Goal: Task Accomplishment & Management: Use online tool/utility

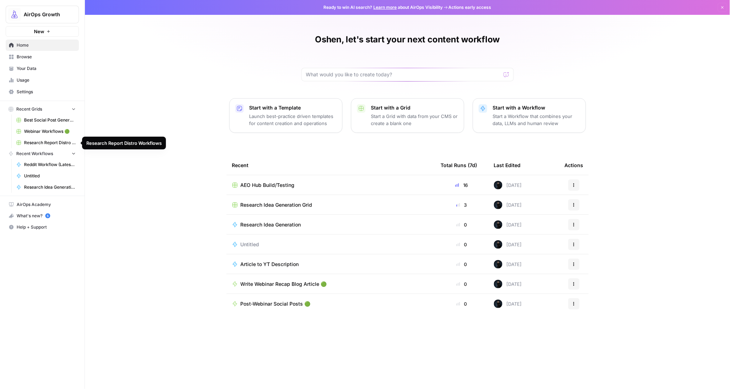
click at [45, 145] on span "Research Report Distro Workflows" at bounding box center [50, 143] width 52 height 6
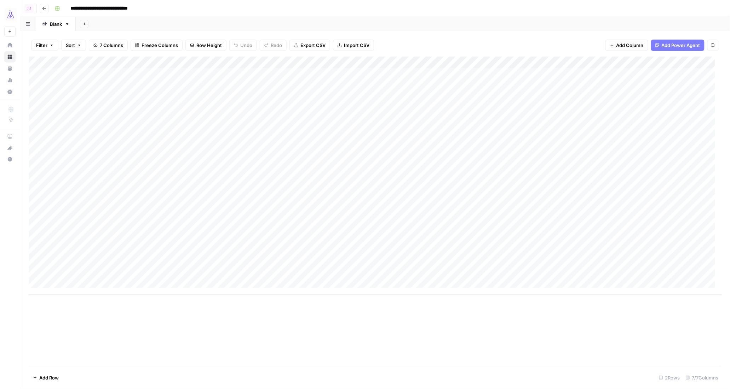
click at [44, 5] on button "Go back" at bounding box center [44, 8] width 9 height 9
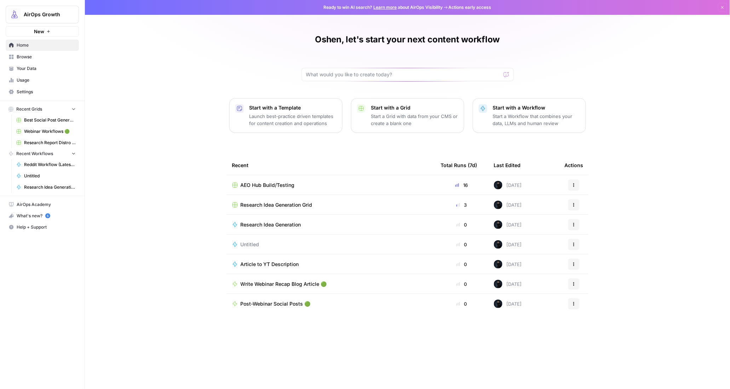
click at [23, 55] on span "Browse" at bounding box center [46, 57] width 59 height 6
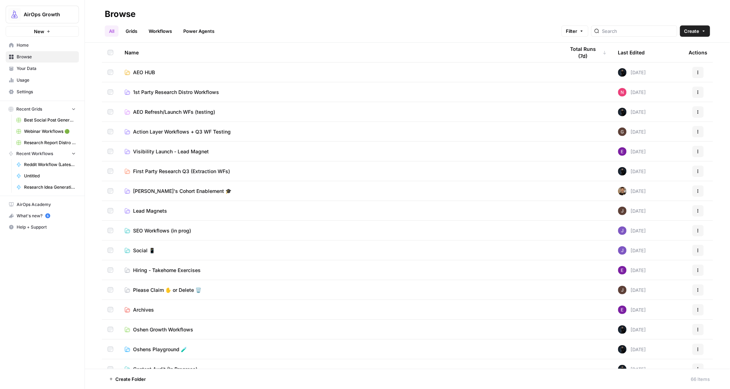
click at [135, 70] on span "AEO HUB" at bounding box center [144, 72] width 22 height 7
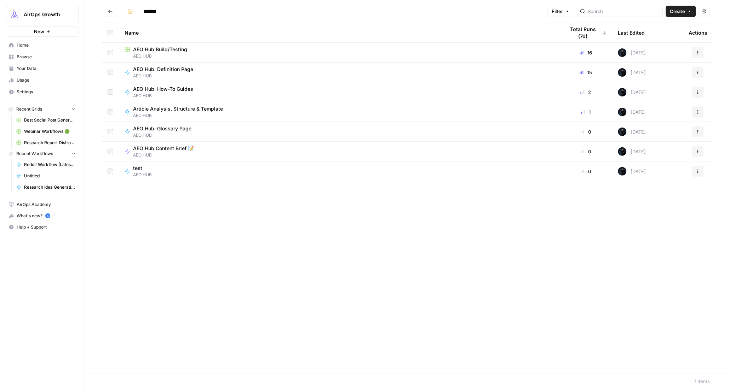
click at [167, 55] on span "AEO HUB" at bounding box center [338, 56] width 429 height 6
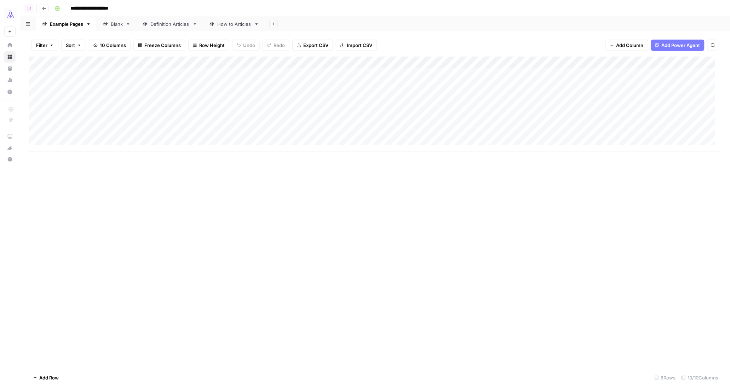
click at [224, 24] on div "How to Articles" at bounding box center [234, 24] width 34 height 7
click at [83, 99] on div "Add Column" at bounding box center [375, 98] width 693 height 83
click at [288, 98] on div "Add Column" at bounding box center [375, 98] width 693 height 83
drag, startPoint x: 170, startPoint y: 23, endPoint x: 166, endPoint y: 37, distance: 13.9
click at [170, 23] on div "Definition Articles" at bounding box center [169, 24] width 39 height 7
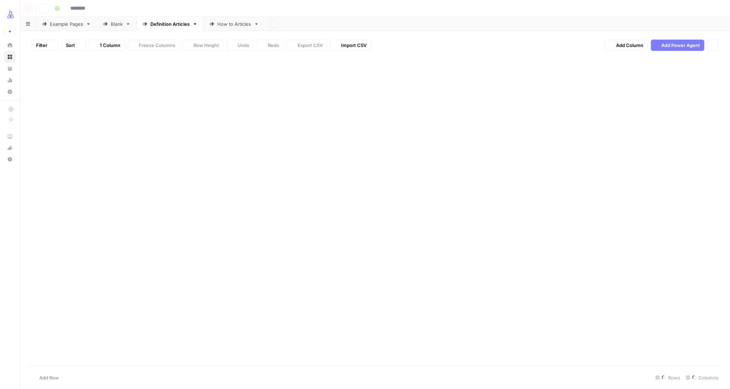
type input "**********"
click at [76, 240] on div "Add Column" at bounding box center [375, 153] width 693 height 192
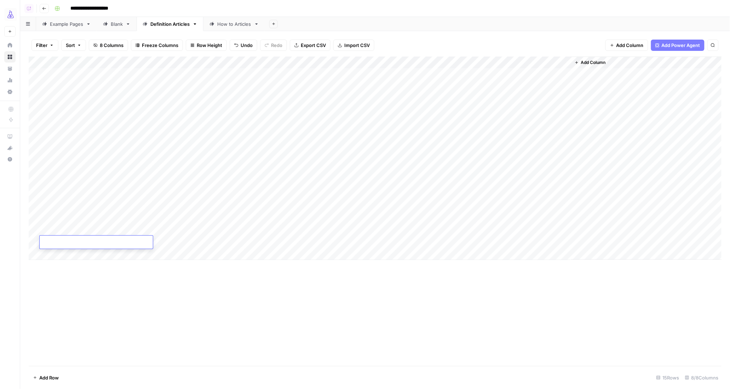
click at [82, 241] on textarea at bounding box center [96, 243] width 113 height 10
type textarea "**********"
click at [149, 243] on div "Add Column" at bounding box center [375, 159] width 693 height 204
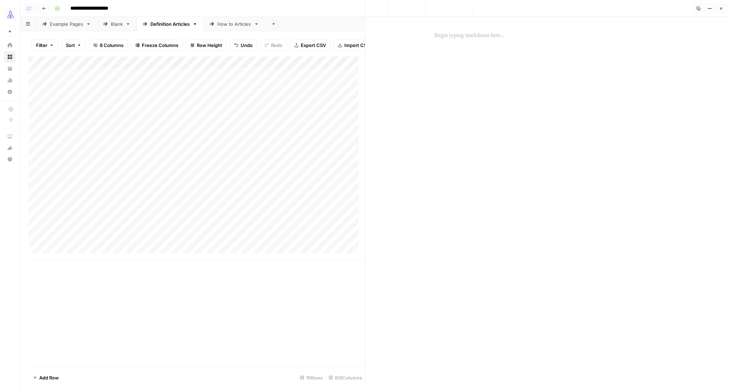
click at [490, 39] on p at bounding box center [547, 35] width 226 height 9
click at [199, 249] on div "Add Column" at bounding box center [197, 159] width 336 height 204
click at [719, 8] on icon "button" at bounding box center [721, 8] width 4 height 4
click at [69, 258] on div "Add Column" at bounding box center [375, 159] width 693 height 204
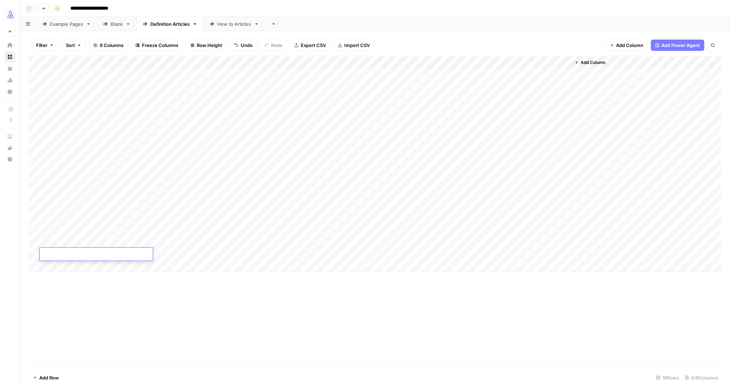
click at [75, 255] on textarea at bounding box center [96, 255] width 113 height 10
type textarea "*********"
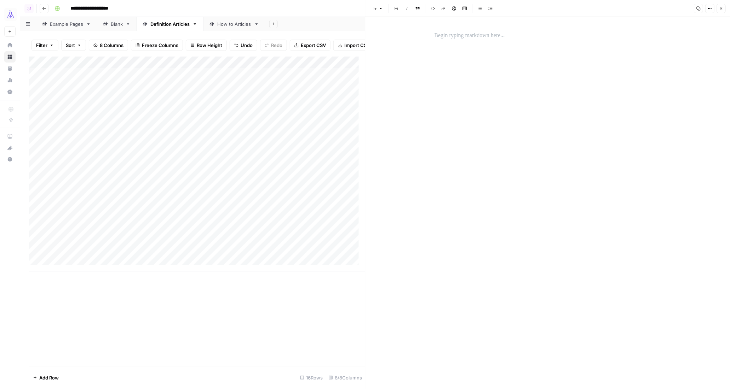
drag, startPoint x: 476, startPoint y: 29, endPoint x: 475, endPoint y: 33, distance: 4.5
click at [476, 29] on div at bounding box center [547, 35] width 235 height 15
drag, startPoint x: 723, startPoint y: 10, endPoint x: 715, endPoint y: 13, distance: 8.9
click at [723, 10] on button "Close" at bounding box center [720, 8] width 9 height 9
click at [202, 255] on div "Add Column" at bounding box center [375, 165] width 693 height 216
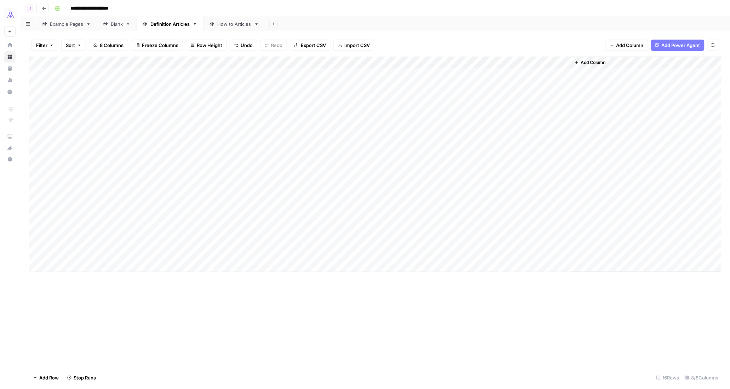
click at [223, 26] on div "How to Articles" at bounding box center [234, 24] width 34 height 7
click at [296, 95] on div "Add Column" at bounding box center [375, 98] width 693 height 83
click at [316, 99] on div "Add Column" at bounding box center [375, 98] width 693 height 83
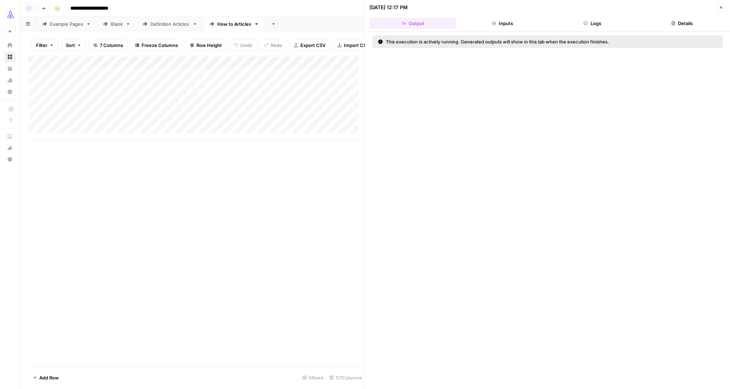
click at [481, 21] on button "Inputs" at bounding box center [502, 23] width 87 height 11
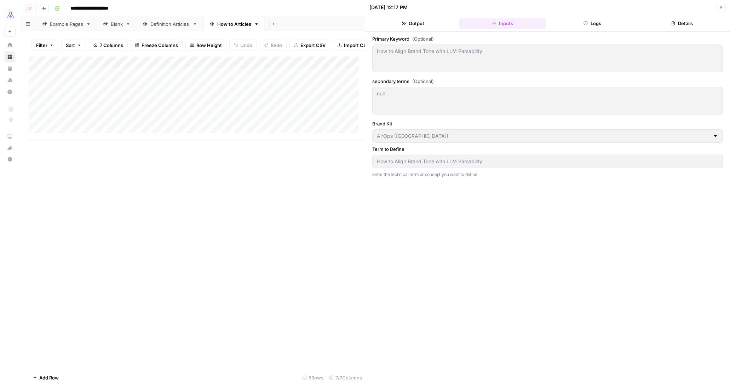
drag, startPoint x: 571, startPoint y: 25, endPoint x: 599, endPoint y: 25, distance: 28.7
click at [573, 25] on button "Logs" at bounding box center [592, 23] width 87 height 11
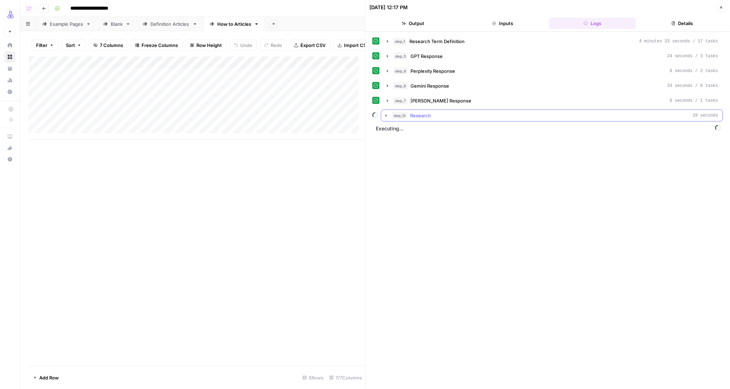
click at [386, 117] on icon "button" at bounding box center [386, 115] width 1 height 2
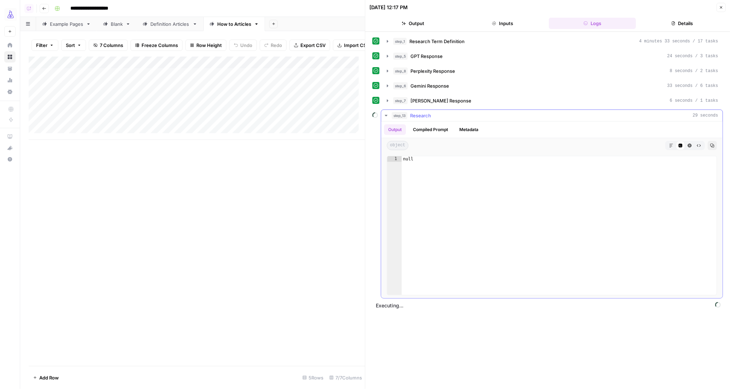
click at [386, 118] on icon "button" at bounding box center [386, 116] width 6 height 6
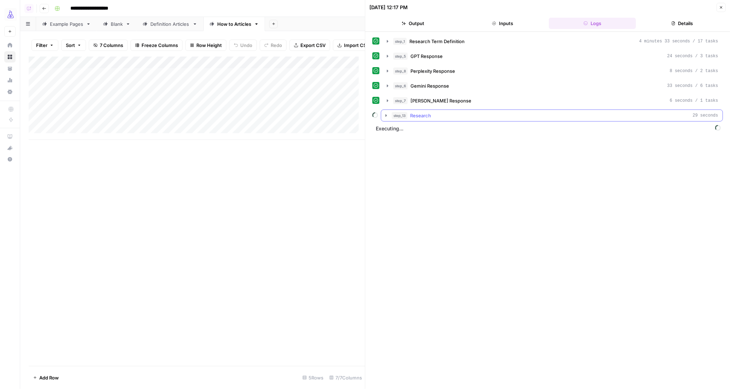
click at [386, 117] on icon "button" at bounding box center [386, 115] width 1 height 2
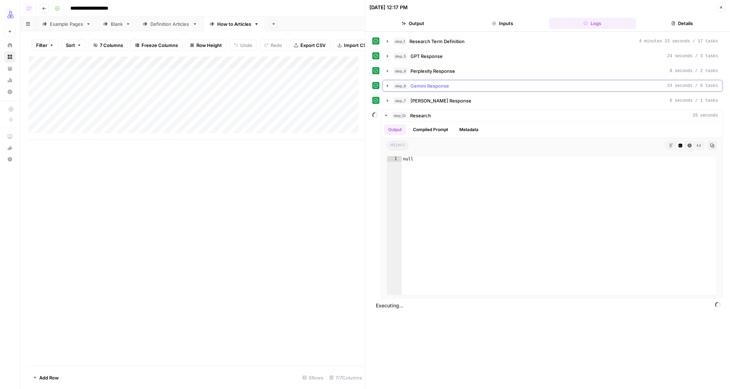
click at [388, 88] on icon "button" at bounding box center [388, 86] width 6 height 6
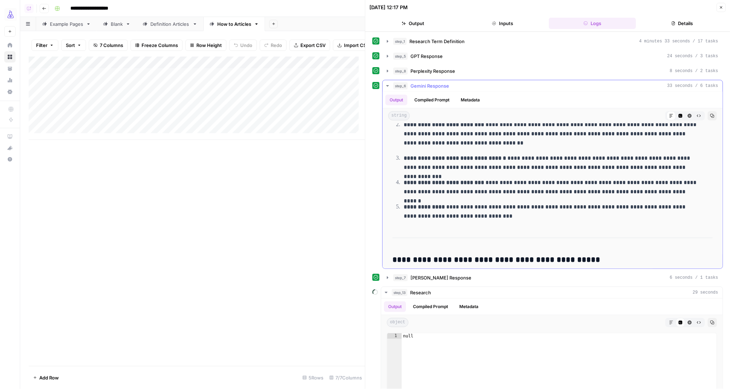
scroll to position [270, 0]
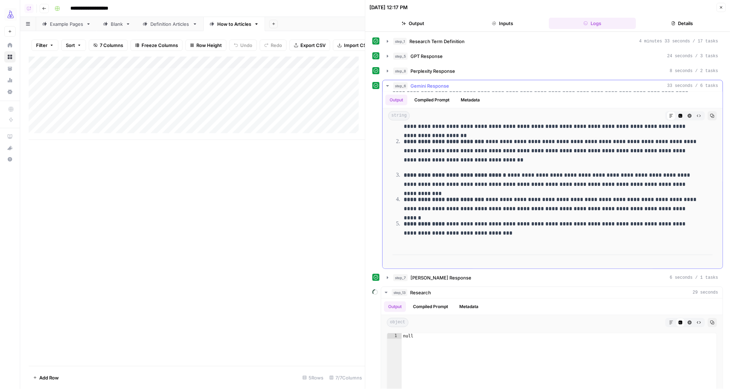
click at [388, 87] on icon "button" at bounding box center [387, 85] width 2 height 1
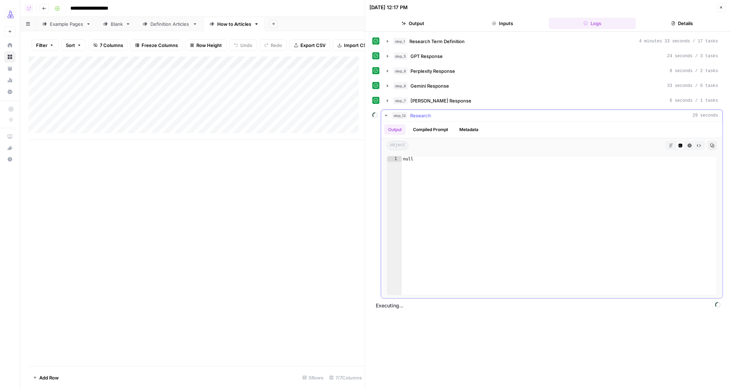
click at [384, 117] on icon "button" at bounding box center [386, 116] width 6 height 6
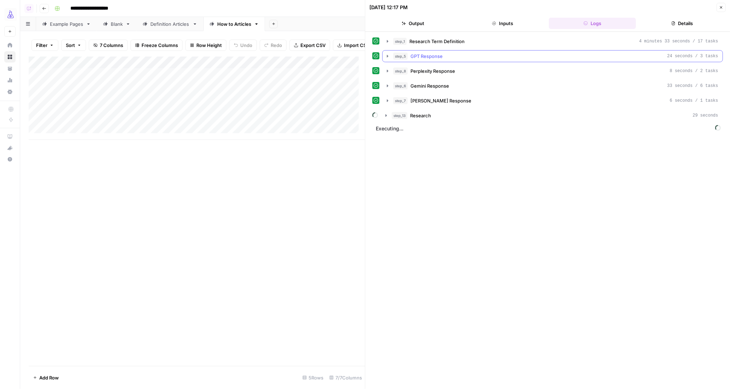
click at [389, 56] on icon "button" at bounding box center [388, 56] width 6 height 6
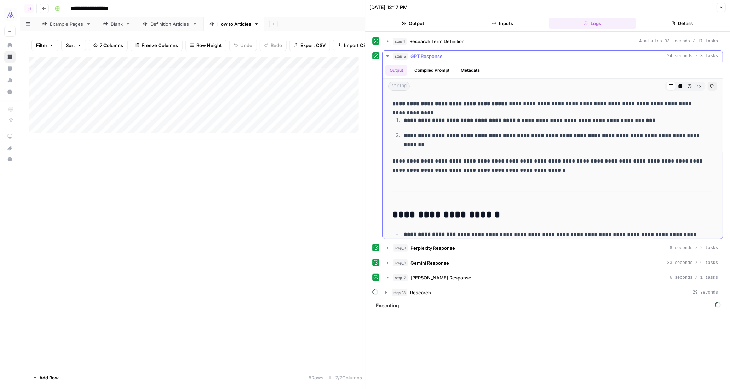
click at [389, 56] on icon "button" at bounding box center [388, 56] width 6 height 6
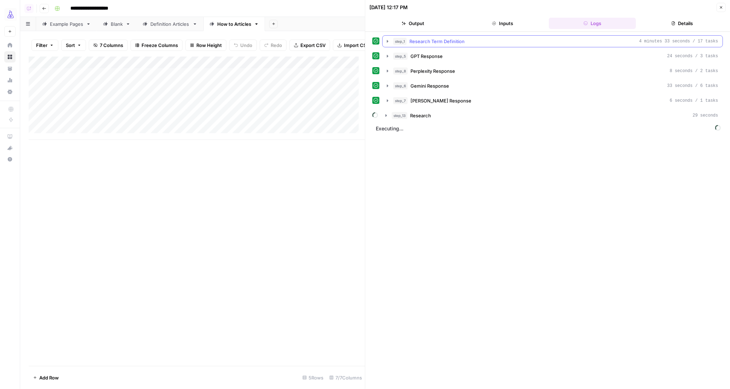
click at [389, 42] on icon "button" at bounding box center [388, 42] width 6 height 6
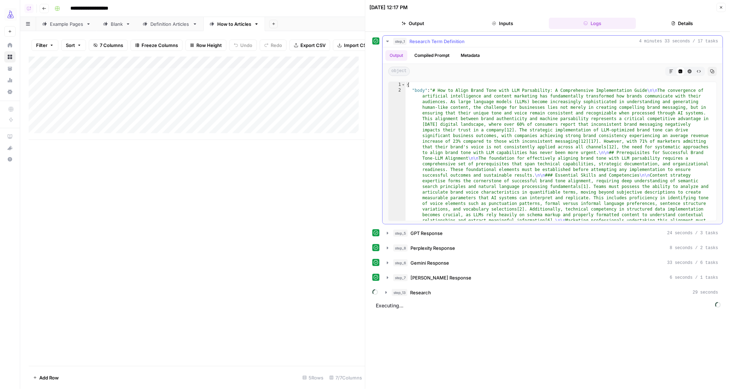
click at [389, 42] on icon "button" at bounding box center [388, 42] width 6 height 6
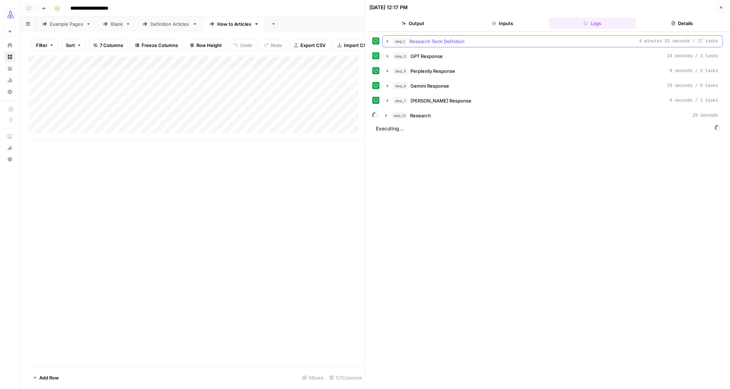
click at [389, 42] on icon "button" at bounding box center [388, 42] width 6 height 6
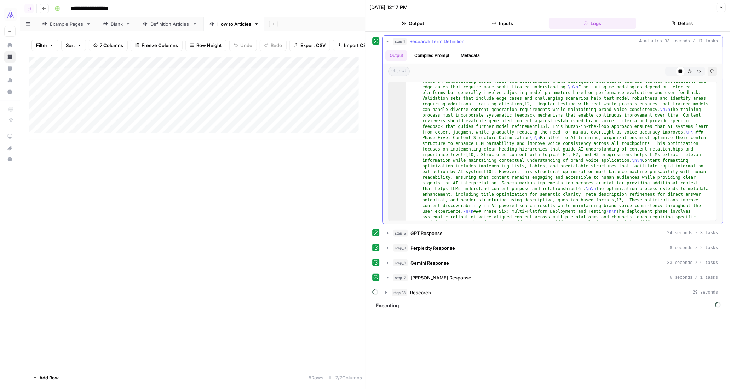
scroll to position [694, 0]
click at [670, 71] on icon "button" at bounding box center [671, 71] width 4 height 4
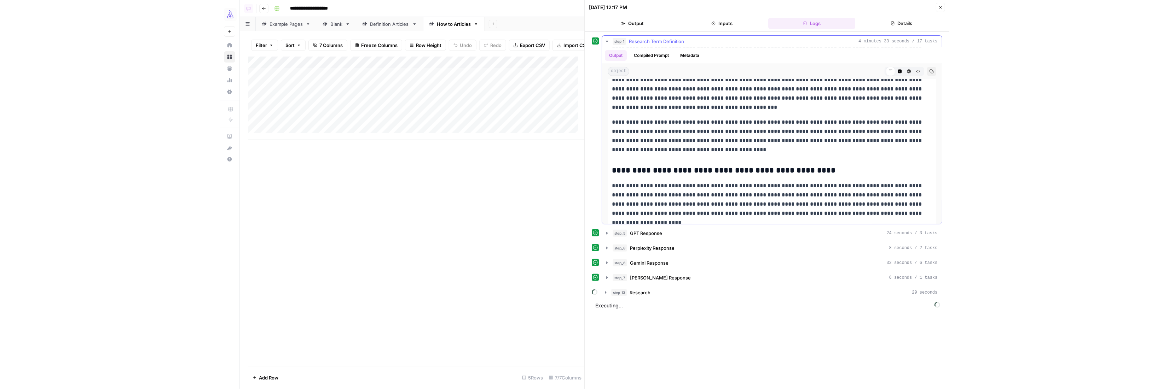
scroll to position [3084, 0]
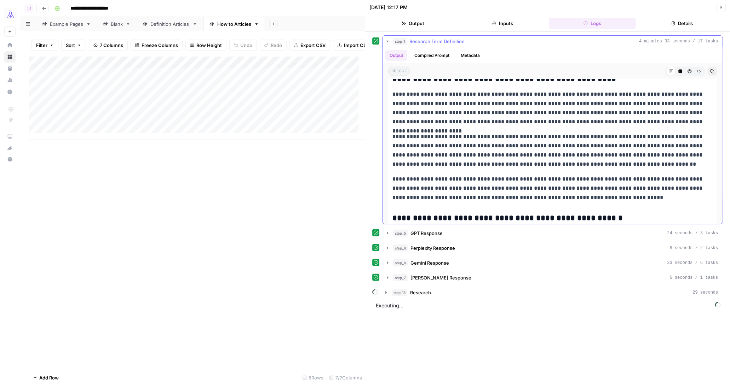
drag, startPoint x: 387, startPoint y: 42, endPoint x: 376, endPoint y: 42, distance: 11.0
click at [387, 42] on icon "button" at bounding box center [387, 41] width 2 height 1
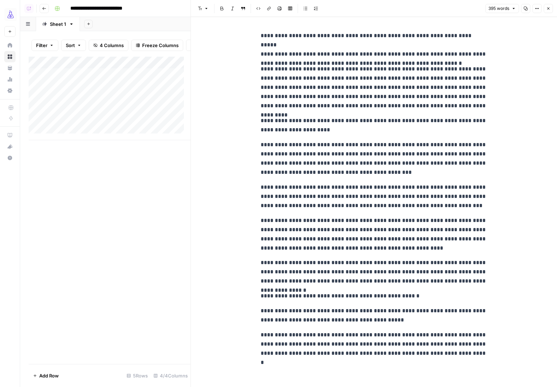
click at [292, 133] on p "**********" at bounding box center [374, 125] width 226 height 18
